Goal: Navigation & Orientation: Find specific page/section

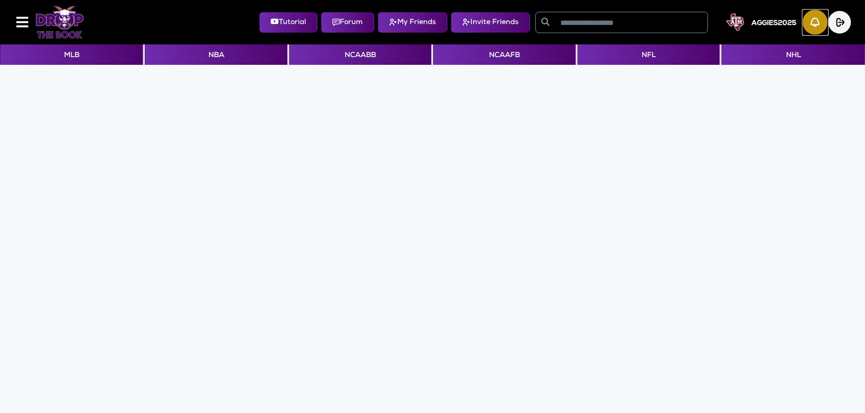
click at [812, 21] on img "button" at bounding box center [814, 22] width 25 height 25
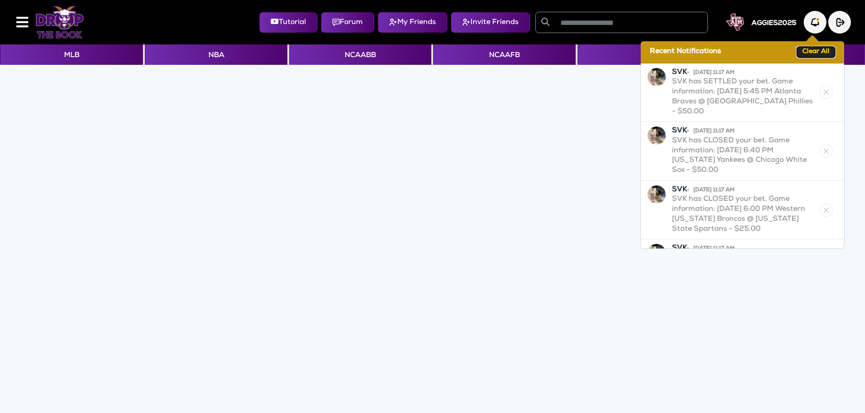
click at [806, 53] on button "Clear All" at bounding box center [816, 52] width 38 height 11
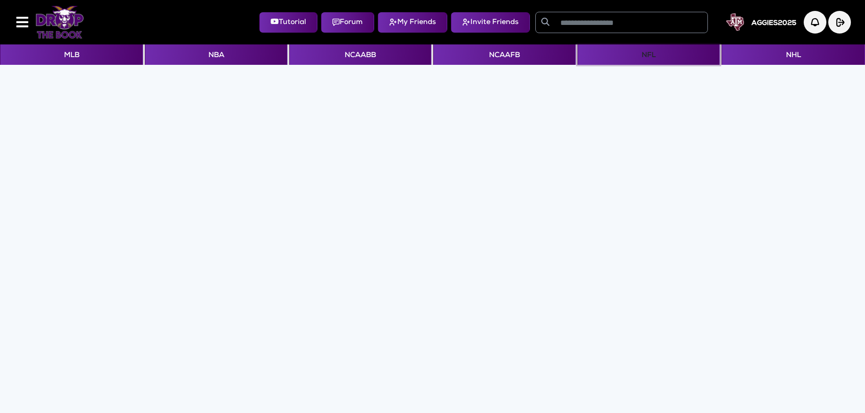
click at [632, 52] on button "NFL" at bounding box center [648, 54] width 142 height 20
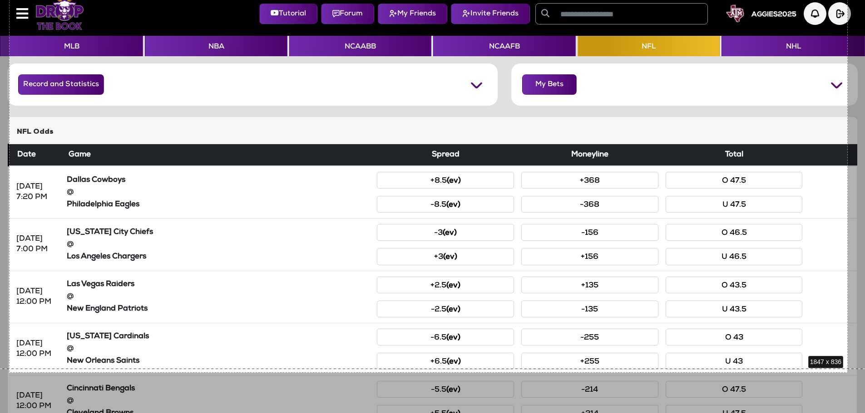
scroll to position [13, 0]
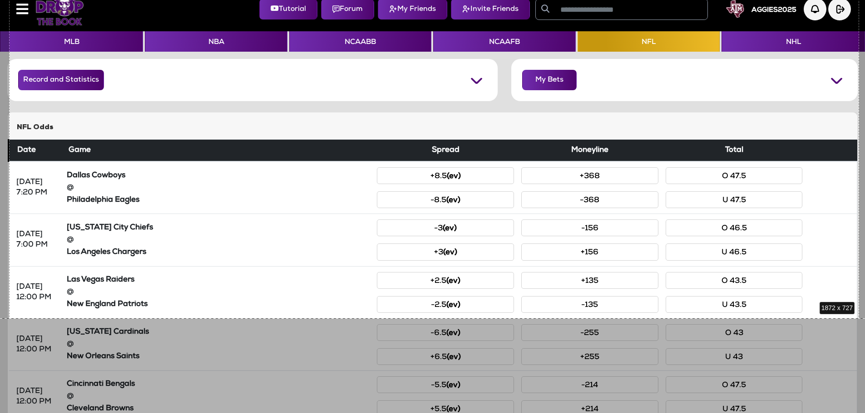
drag, startPoint x: 9, startPoint y: 2, endPoint x: 859, endPoint y: 319, distance: 906.6
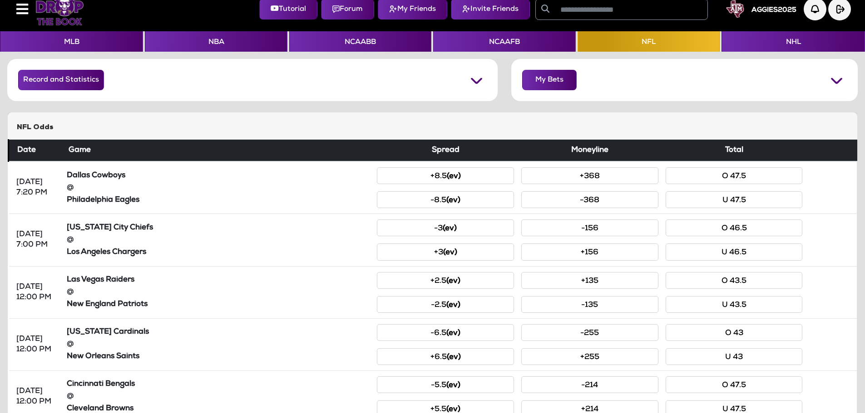
scroll to position [0, 0]
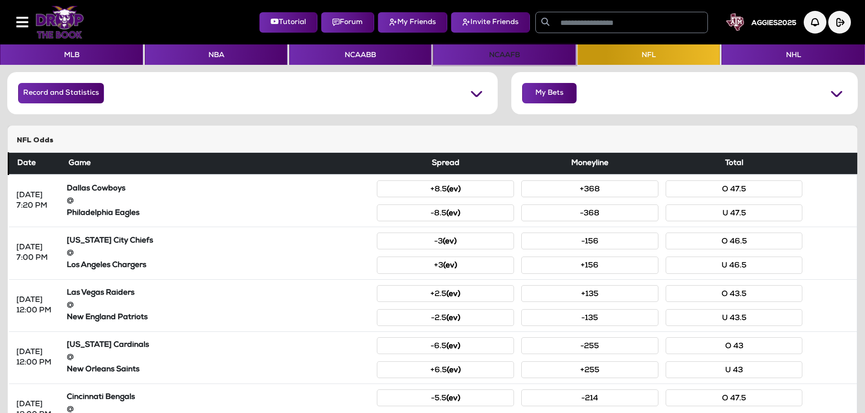
click at [493, 57] on button "NCAAFB" at bounding box center [504, 54] width 142 height 20
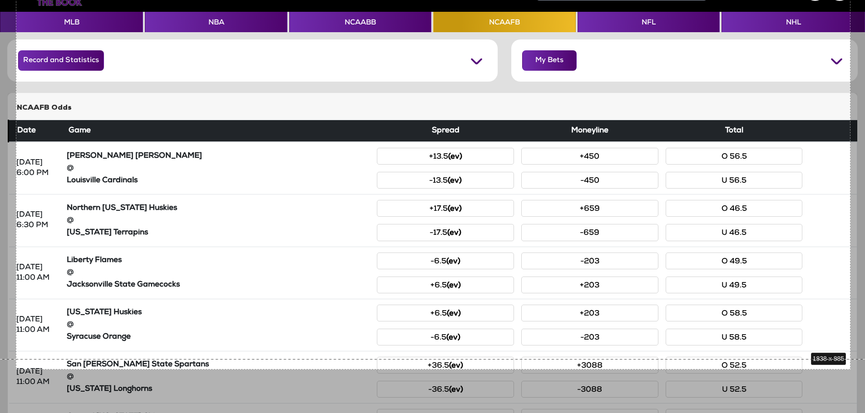
scroll to position [43, 0]
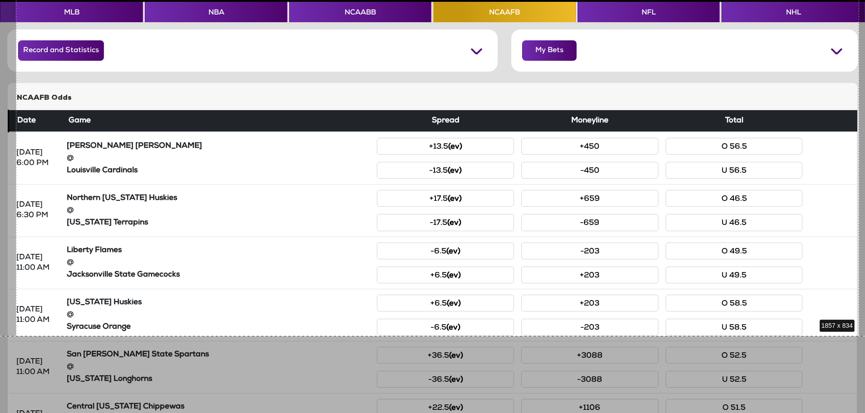
drag, startPoint x: 16, startPoint y: 1, endPoint x: 859, endPoint y: 336, distance: 907.1
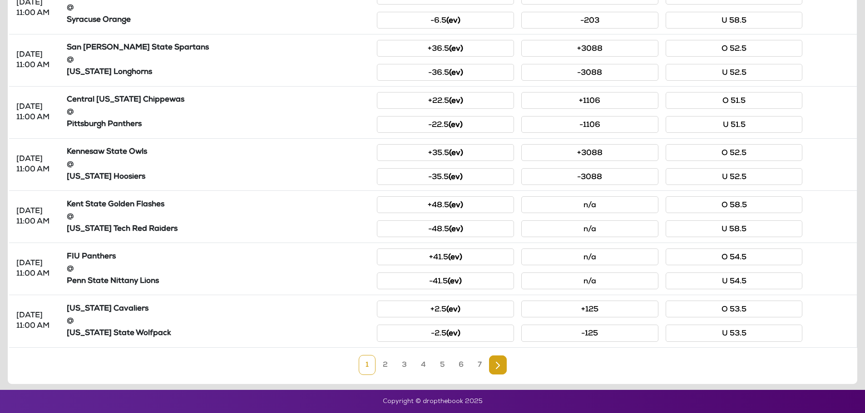
scroll to position [0, 0]
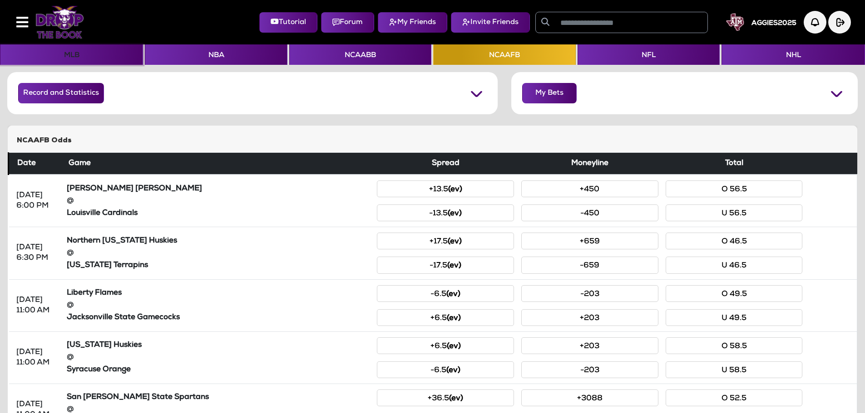
click at [79, 54] on button "MLB" at bounding box center [71, 54] width 143 height 20
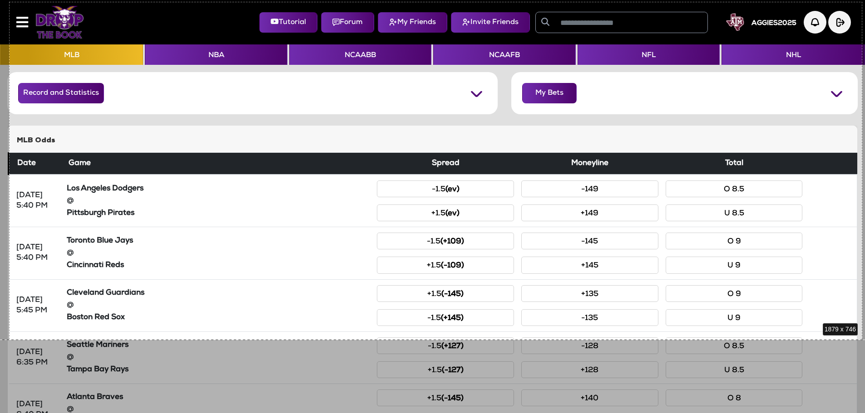
scroll to position [24, 0]
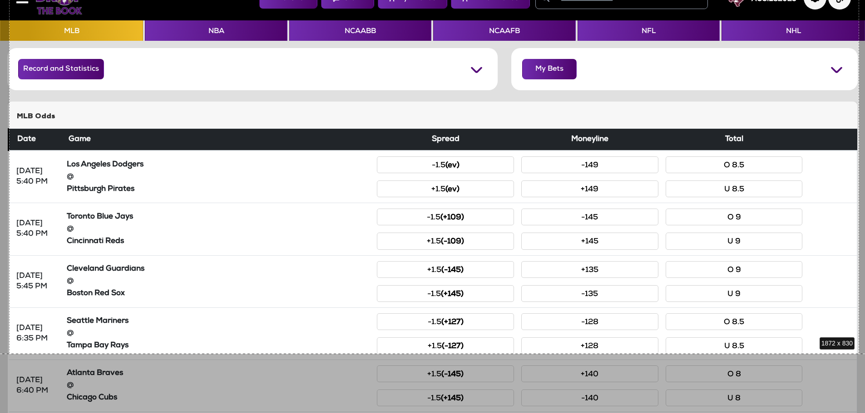
drag, startPoint x: 9, startPoint y: 2, endPoint x: 859, endPoint y: 354, distance: 919.7
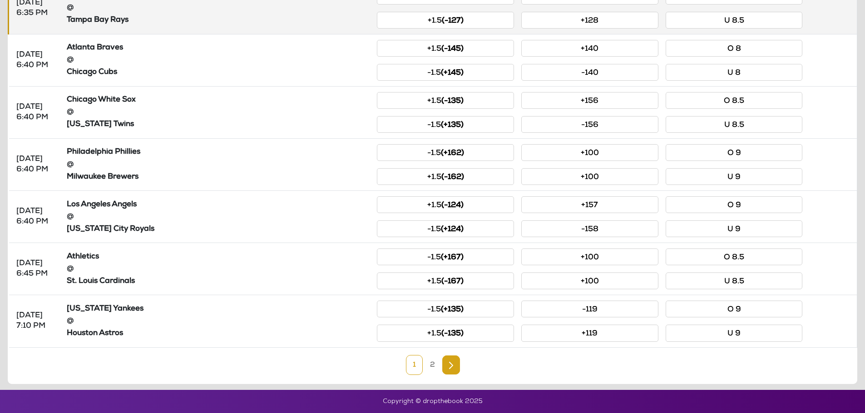
scroll to position [0, 0]
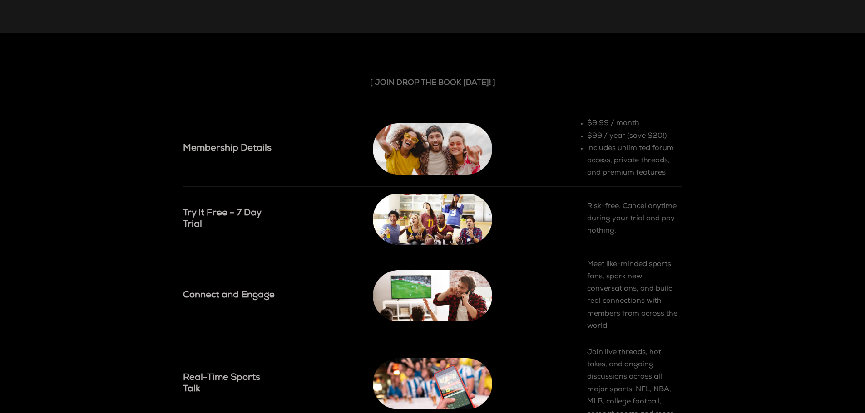
scroll to position [1149, 0]
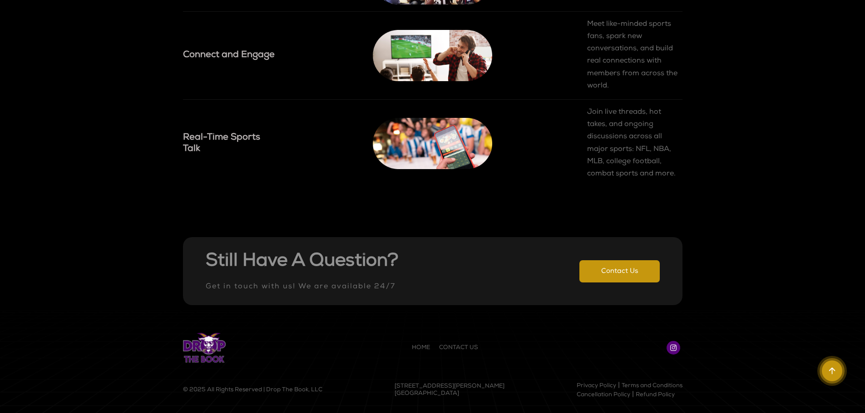
click at [584, 384] on link "Privacy Policy" at bounding box center [595, 387] width 39 height 6
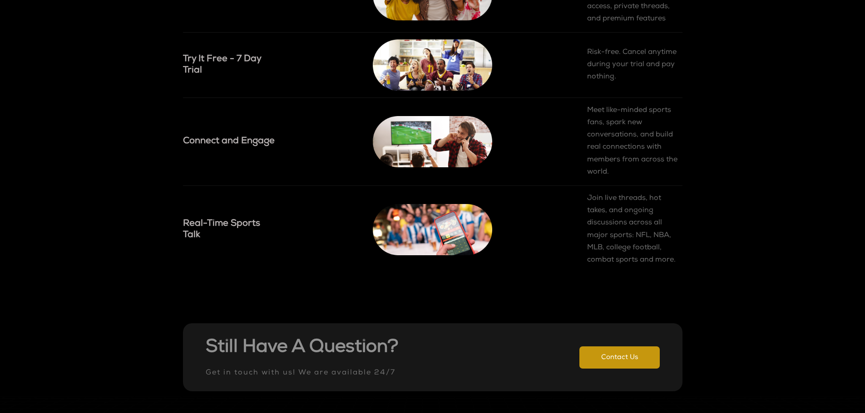
scroll to position [1149, 0]
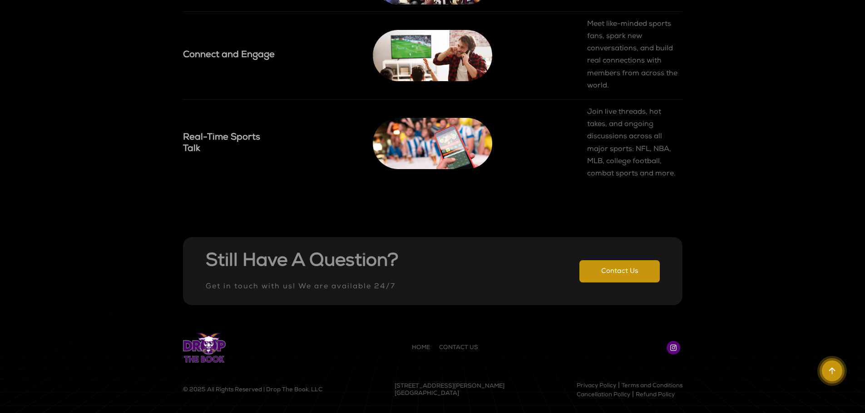
click at [631, 386] on link "Terms and Conditions" at bounding box center [651, 387] width 61 height 6
